Goal: Check status: Check status

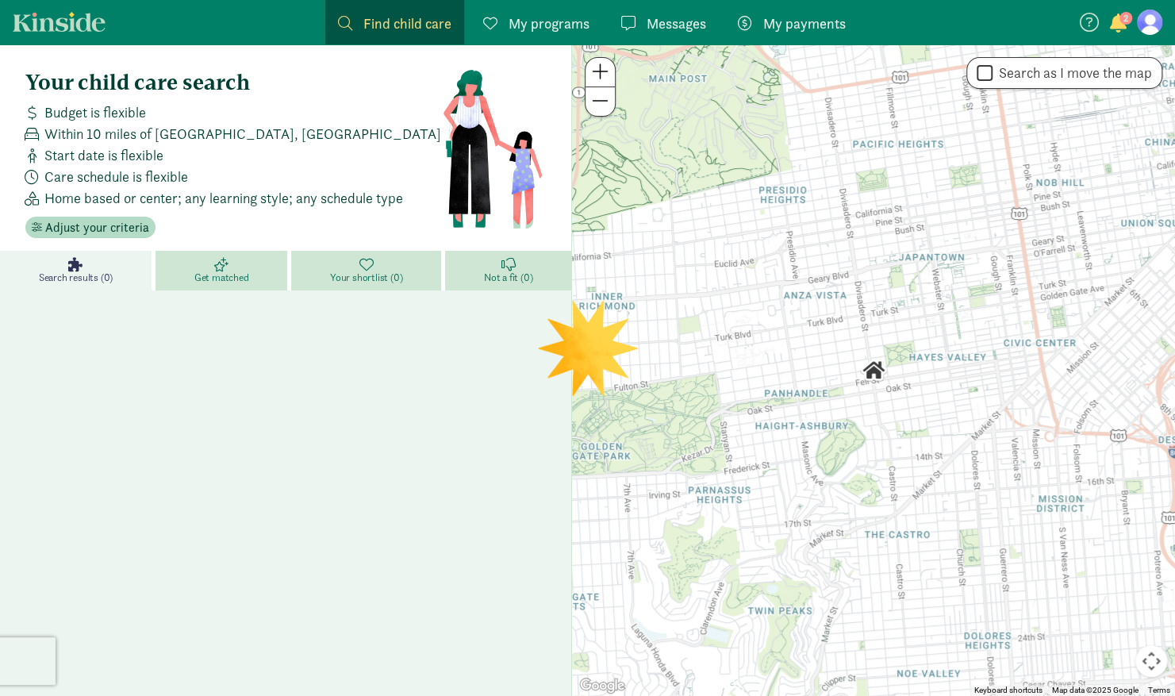
click at [1123, 19] on span "2" at bounding box center [1125, 18] width 13 height 13
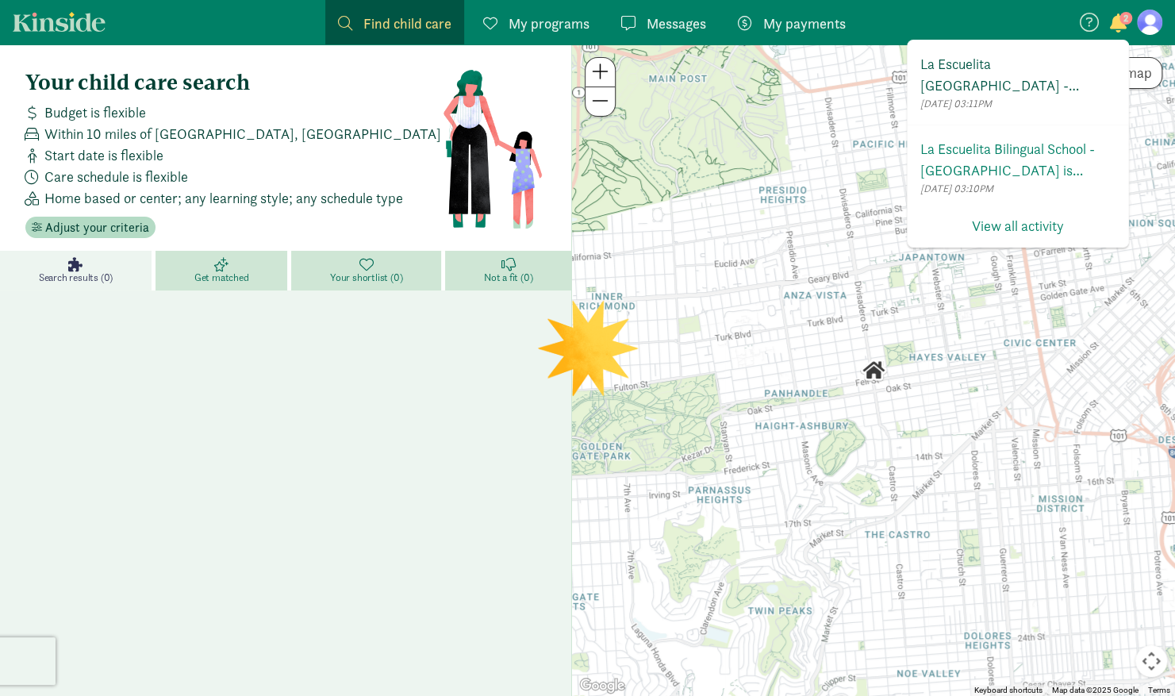
click at [1068, 75] on span "La Escuelita [GEOGRAPHIC_DATA] - [GEOGRAPHIC_DATA] has invited you to enroll in…" at bounding box center [1017, 74] width 195 height 43
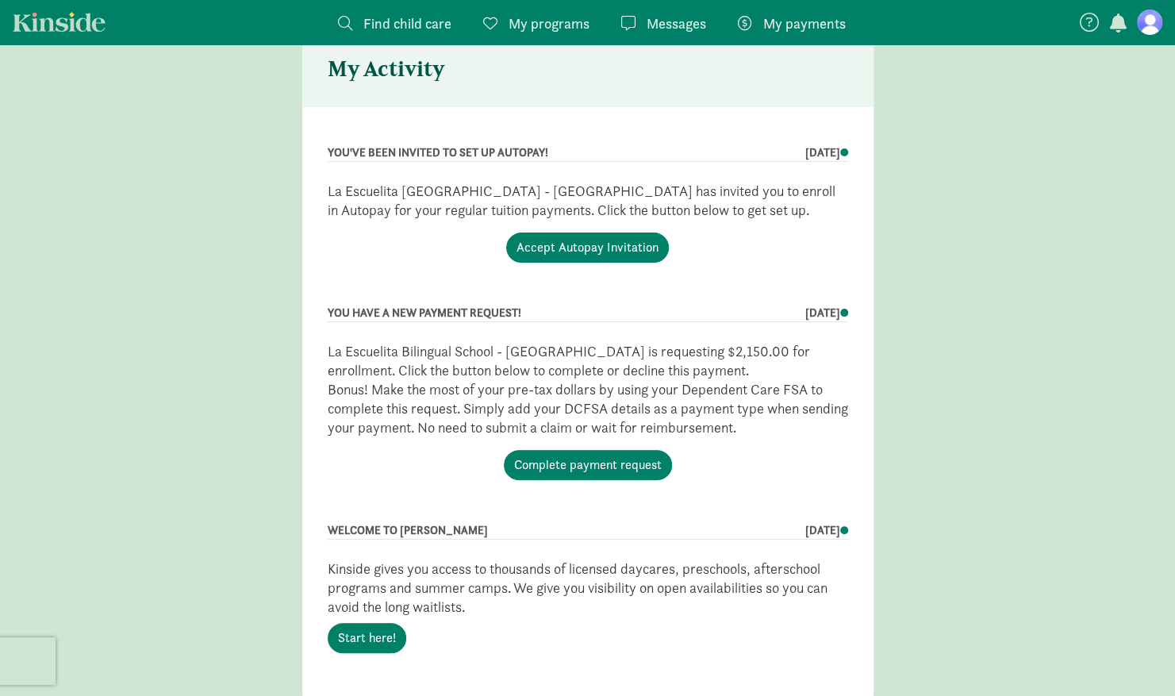
scroll to position [30, 0]
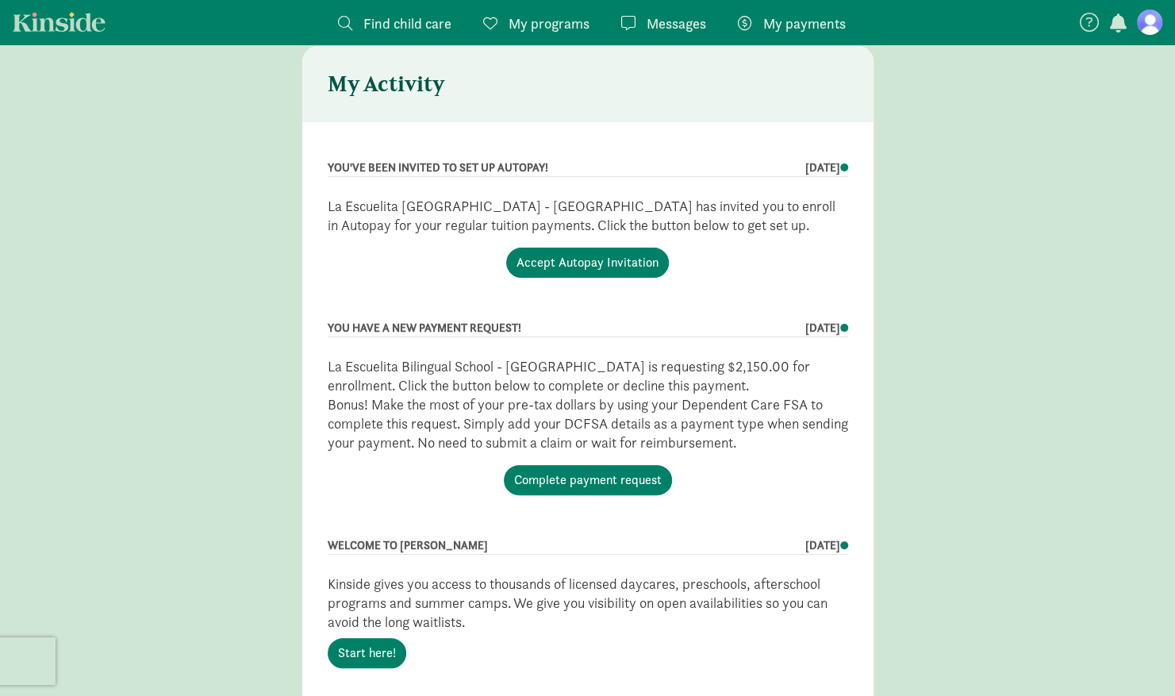
click at [780, 17] on span "My payments" at bounding box center [804, 23] width 82 height 21
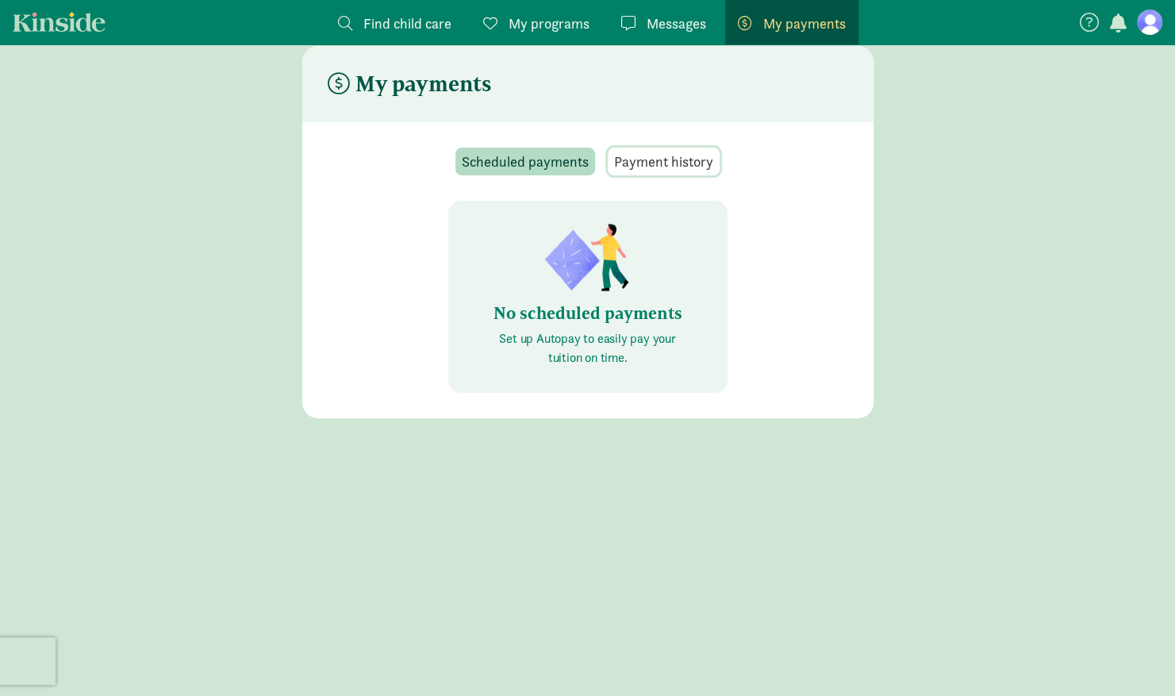
click at [642, 153] on span "Payment history" at bounding box center [663, 161] width 99 height 21
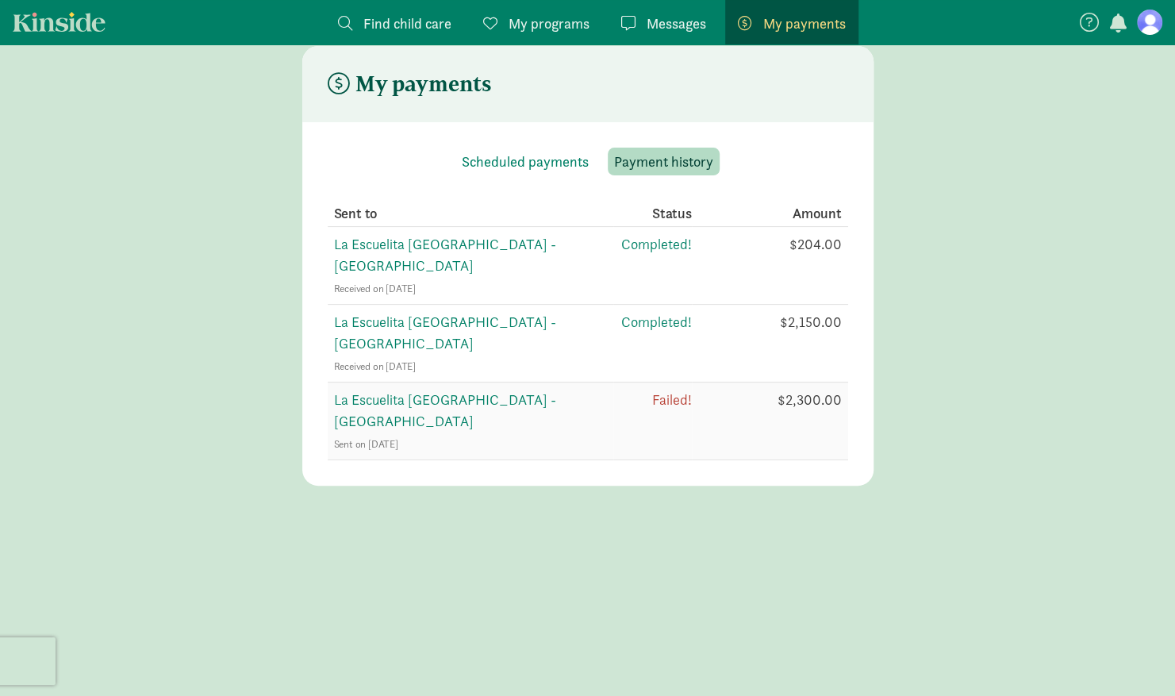
click at [481, 390] on span "La Escuelita Bilingual School - Columbia City" at bounding box center [445, 410] width 222 height 40
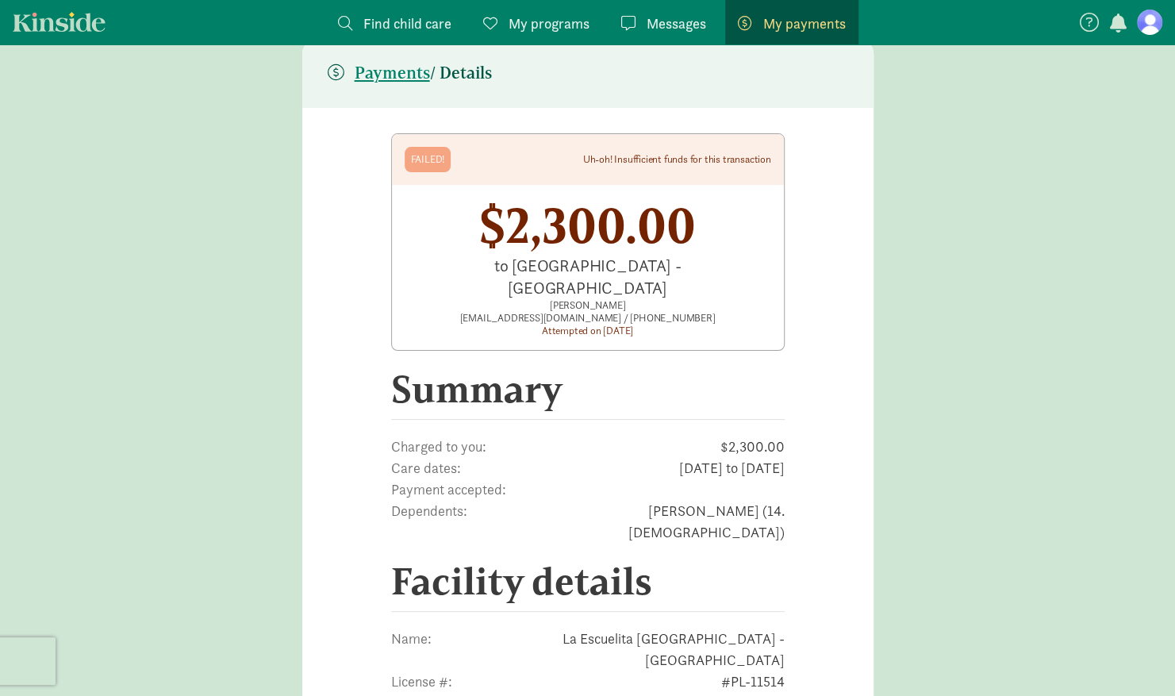
scroll to position [43, 0]
